Goal: Task Accomplishment & Management: Manage account settings

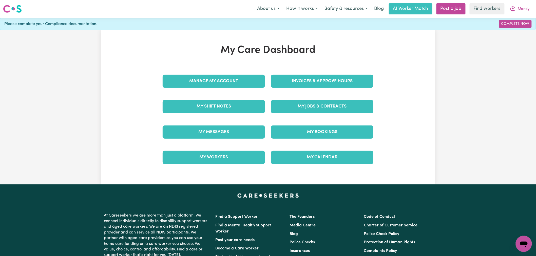
click at [291, 64] on div "My Care Dashboard Manage My Account Invoices & Approve Hours My Shift Notes My …" at bounding box center [268, 107] width 223 height 126
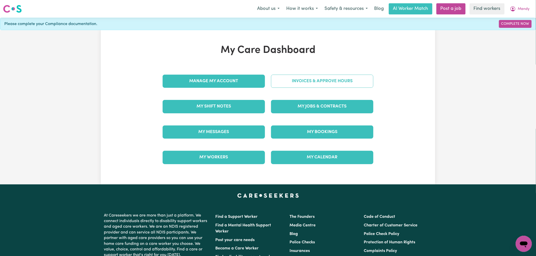
click at [297, 79] on link "Invoices & Approve Hours" at bounding box center [322, 81] width 102 height 13
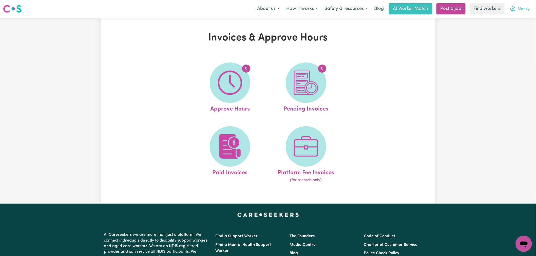
click at [519, 12] on button "Mandy" at bounding box center [520, 9] width 26 height 11
click at [517, 22] on link "My Dashboard" at bounding box center [513, 20] width 40 height 10
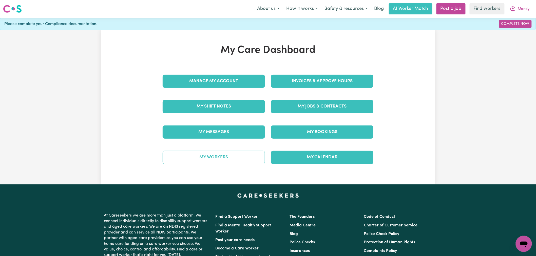
click at [219, 151] on link "My Workers" at bounding box center [214, 157] width 102 height 13
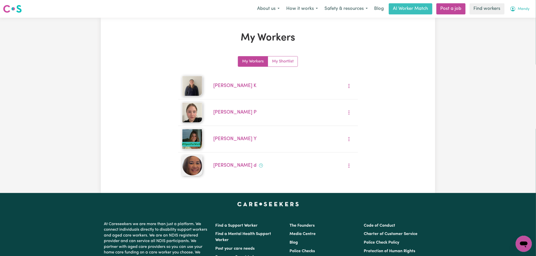
click at [520, 11] on span "Mandy" at bounding box center [524, 9] width 12 height 6
click at [520, 18] on link "My Dashboard" at bounding box center [513, 20] width 40 height 10
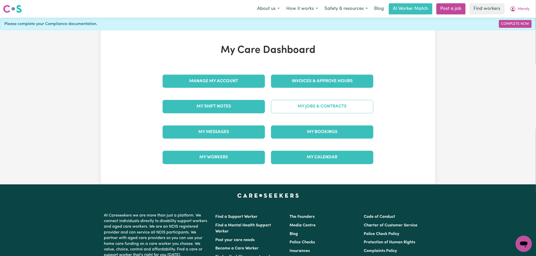
click at [308, 108] on link "My Jobs & Contracts" at bounding box center [322, 106] width 102 height 13
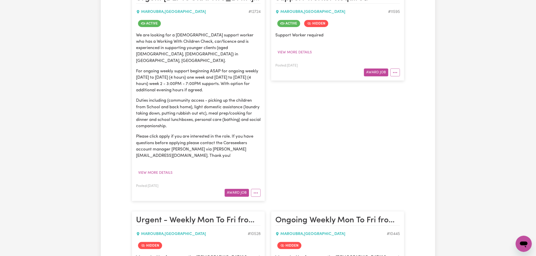
scroll to position [28, 0]
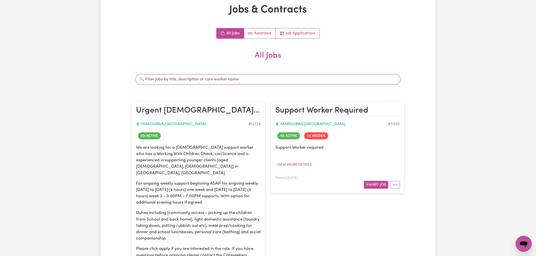
click at [183, 83] on input "Search jobs" at bounding box center [268, 80] width 265 height 10
type input "s"
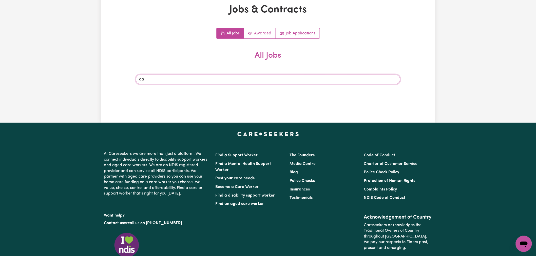
type input "a"
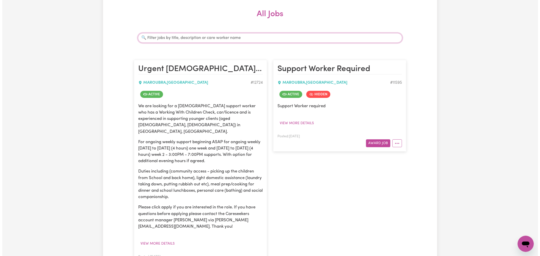
scroll to position [141, 0]
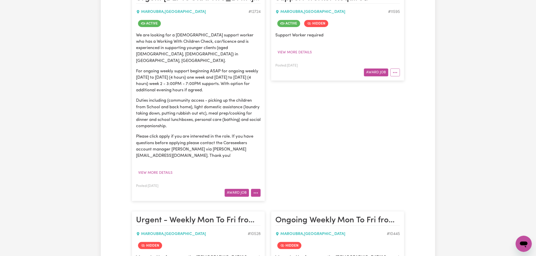
click at [260, 189] on button "More options" at bounding box center [256, 193] width 10 height 8
click at [275, 126] on link "View/Edit Contract" at bounding box center [275, 131] width 49 height 10
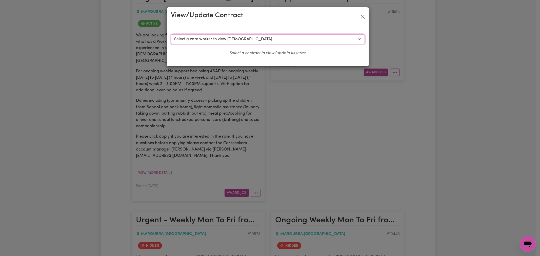
click at [235, 37] on select "Select a care worker to view [DEMOGRAPHIC_DATA] #9380 - [PERSON_NAME] (contract…" at bounding box center [268, 39] width 194 height 10
drag, startPoint x: 290, startPoint y: 37, endPoint x: 292, endPoint y: 44, distance: 6.8
click at [290, 37] on select "Select a care worker to view [DEMOGRAPHIC_DATA] #9380 - [PERSON_NAME] (contract…" at bounding box center [268, 39] width 194 height 10
click at [363, 16] on button "Close" at bounding box center [363, 17] width 8 height 8
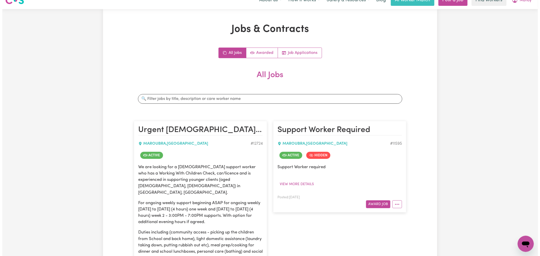
scroll to position [0, 0]
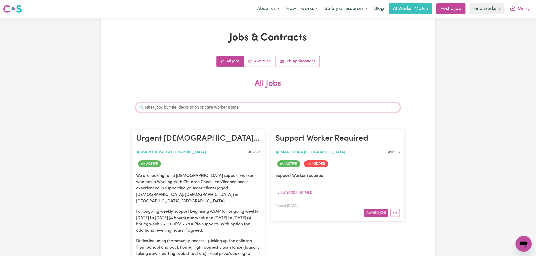
click at [180, 109] on input "Search jobs" at bounding box center [268, 108] width 265 height 10
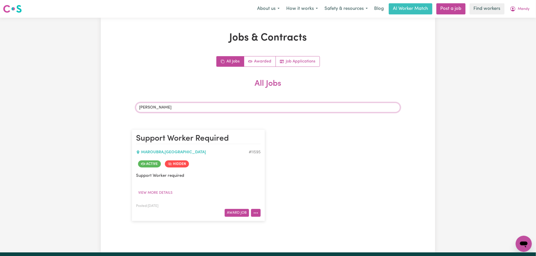
type input "[PERSON_NAME]"
click at [253, 210] on button "More options" at bounding box center [256, 213] width 10 height 8
click at [267, 151] on link "View/Edit Contract" at bounding box center [275, 151] width 49 height 10
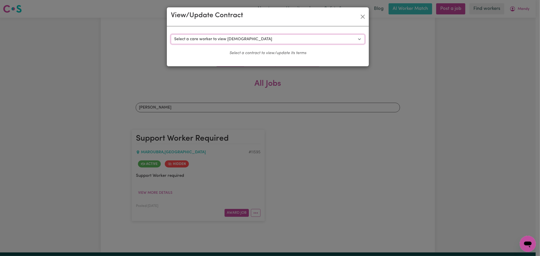
click at [212, 37] on select "Select a care worker to view [DEMOGRAPHIC_DATA] #8621 - [PERSON_NAME] (contract…" at bounding box center [268, 39] width 194 height 10
select select "10107"
click at [171, 34] on select "Select a care worker to view [DEMOGRAPHIC_DATA] #8621 - [PERSON_NAME] (contract…" at bounding box center [268, 39] width 194 height 10
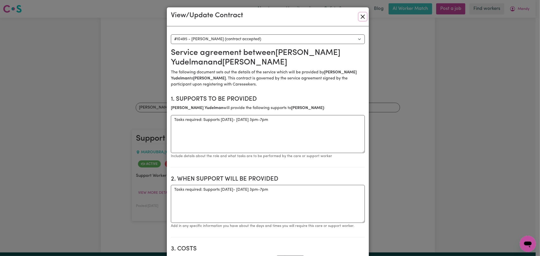
click at [360, 17] on button "Close" at bounding box center [363, 17] width 8 height 8
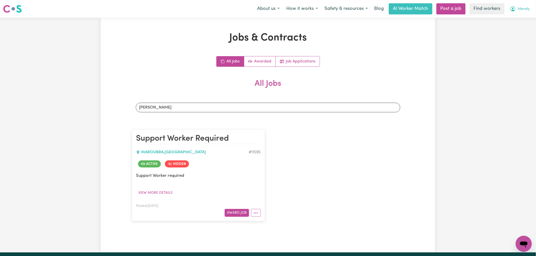
click at [525, 8] on span "Mandy" at bounding box center [524, 9] width 12 height 6
click at [513, 32] on link "Logout" at bounding box center [513, 29] width 40 height 10
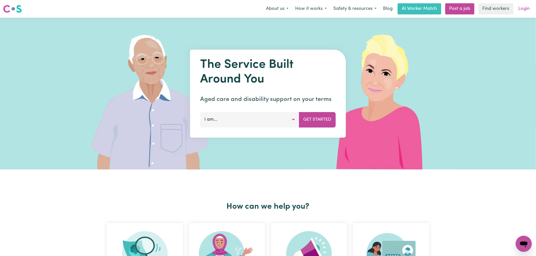
click at [529, 5] on link "Login" at bounding box center [524, 8] width 17 height 11
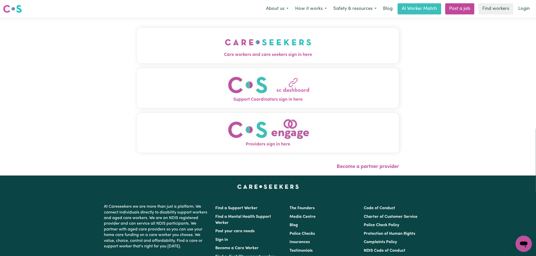
click at [282, 47] on img "Care workers and care seekers sign in here" at bounding box center [268, 42] width 86 height 19
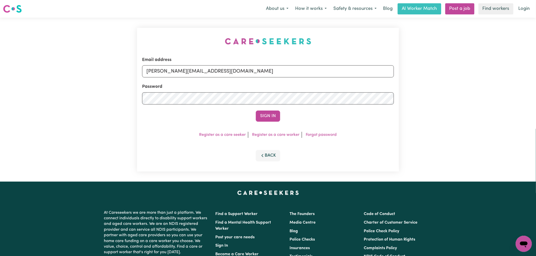
click at [261, 79] on form "Email address [PERSON_NAME][EMAIL_ADDRESS][DOMAIN_NAME] Password Sign In" at bounding box center [268, 89] width 252 height 65
click at [237, 74] on input "[PERSON_NAME][EMAIL_ADDRESS][DOMAIN_NAME]" at bounding box center [268, 71] width 252 height 12
drag, startPoint x: 270, startPoint y: 70, endPoint x: 172, endPoint y: 70, distance: 98.3
click at [172, 70] on input "[EMAIL_ADDRESS][DOMAIN_NAME]" at bounding box center [268, 71] width 252 height 12
type input "[EMAIL_ADDRESS][DOMAIN_NAME]"
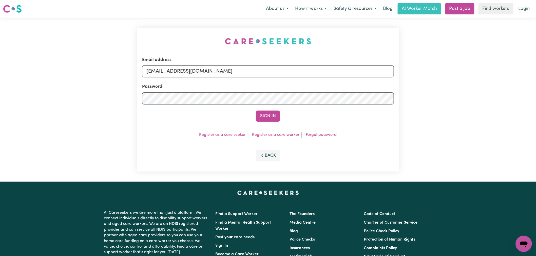
click at [256, 111] on button "Sign In" at bounding box center [268, 116] width 24 height 11
